Goal: Check status: Check status

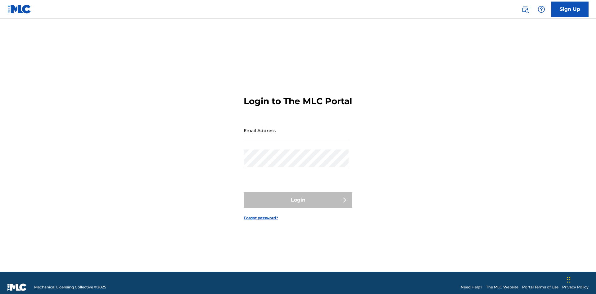
scroll to position [8, 0]
click at [296, 128] on input "Email Address" at bounding box center [296, 131] width 105 height 18
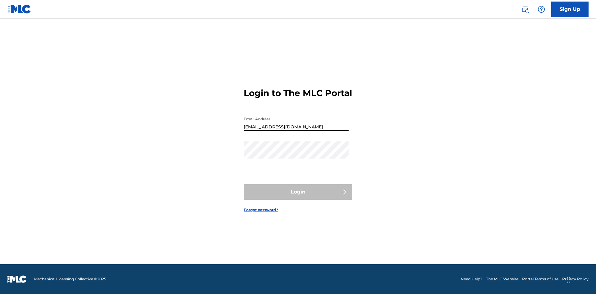
type input "Duke.McTesterson@gmail.com"
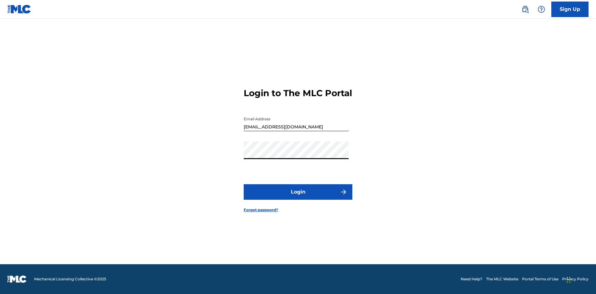
click at [298, 197] on button "Login" at bounding box center [298, 192] width 109 height 16
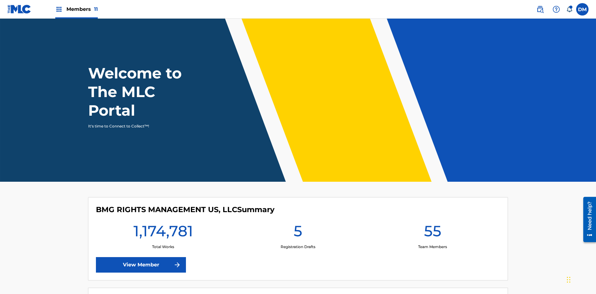
scroll to position [27, 0]
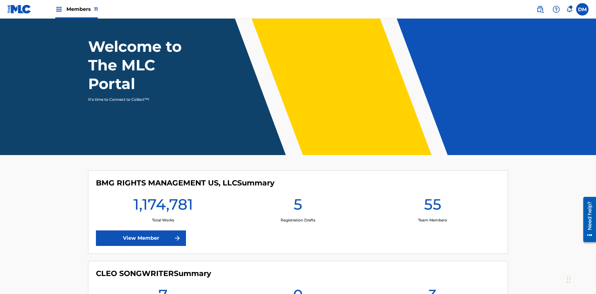
click at [76, 9] on span "Members 11" at bounding box center [81, 9] width 31 height 7
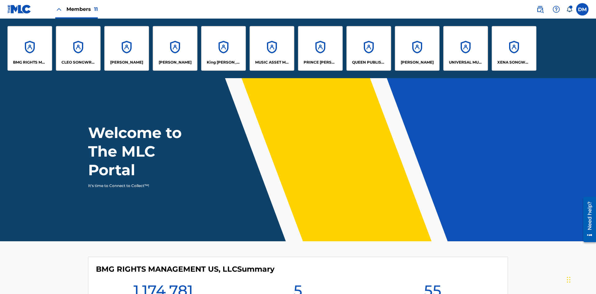
click at [465, 62] on p "UNIVERSAL MUSIC PUB GROUP" at bounding box center [466, 63] width 34 height 6
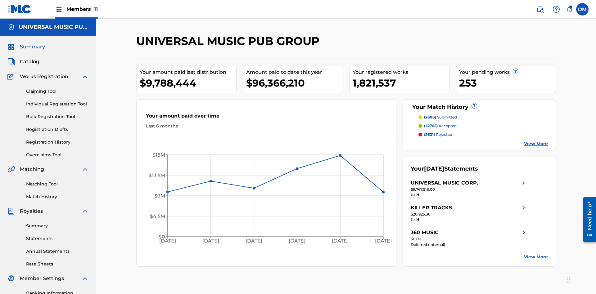
click at [57, 194] on link "Match History" at bounding box center [57, 197] width 63 height 7
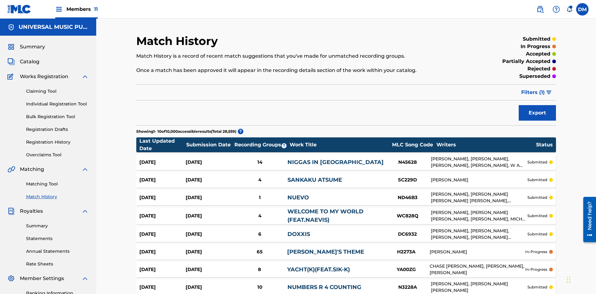
click at [533, 89] on span "Filters ( 1 )" at bounding box center [533, 92] width 24 height 7
click at [0, 0] on div at bounding box center [0, 0] width 0 height 0
click at [0, 0] on button "Apply Filters" at bounding box center [0, 0] width 0 height 0
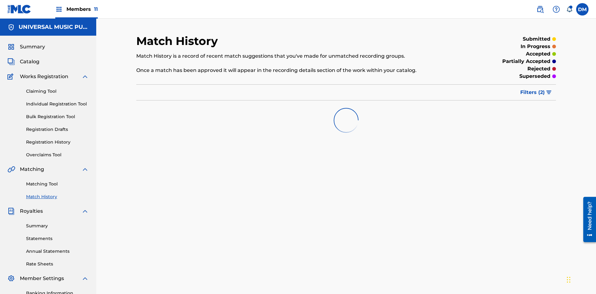
scroll to position [91, 0]
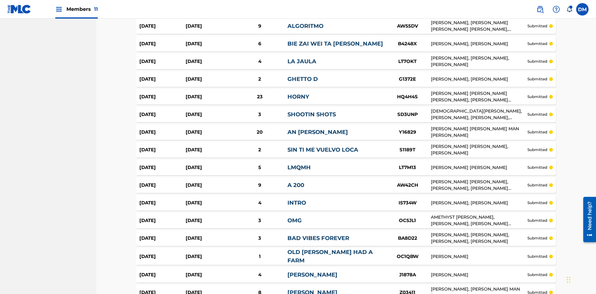
scroll to position [1098, 0]
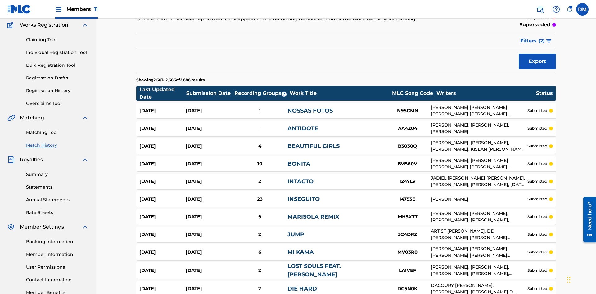
click at [0, 0] on img at bounding box center [0, 0] width 0 height 0
click at [0, 0] on div at bounding box center [0, 0] width 0 height 0
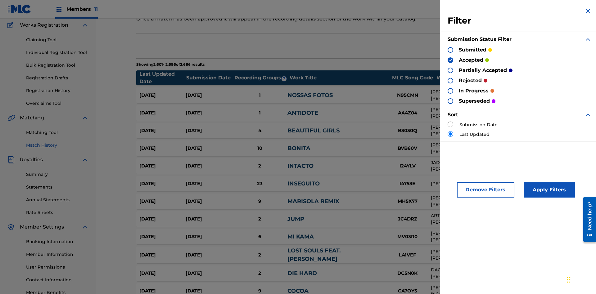
click at [548, 190] on button "Apply Filters" at bounding box center [549, 190] width 51 height 16
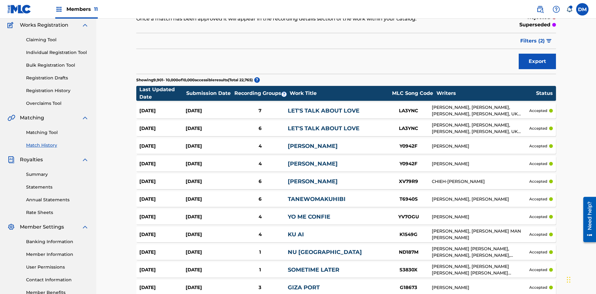
scroll to position [1276, 0]
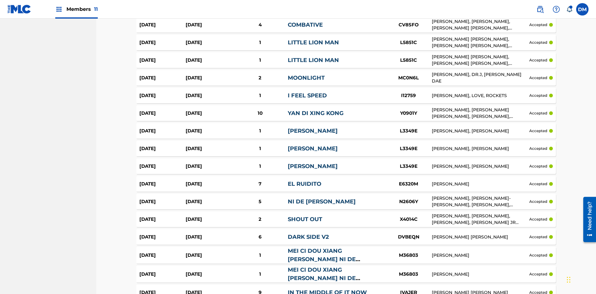
click at [0, 0] on img at bounding box center [0, 0] width 0 height 0
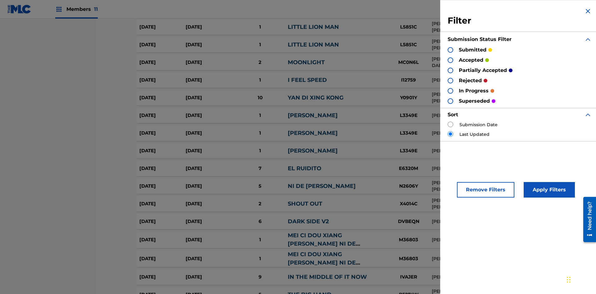
click at [450, 70] on div at bounding box center [451, 71] width 6 height 6
click at [548, 190] on button "Apply Filters" at bounding box center [549, 190] width 51 height 16
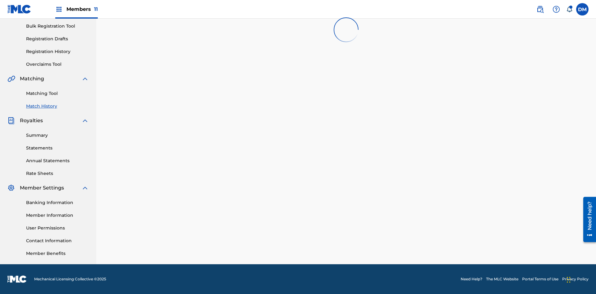
scroll to position [91, 0]
